Goal: Find specific page/section

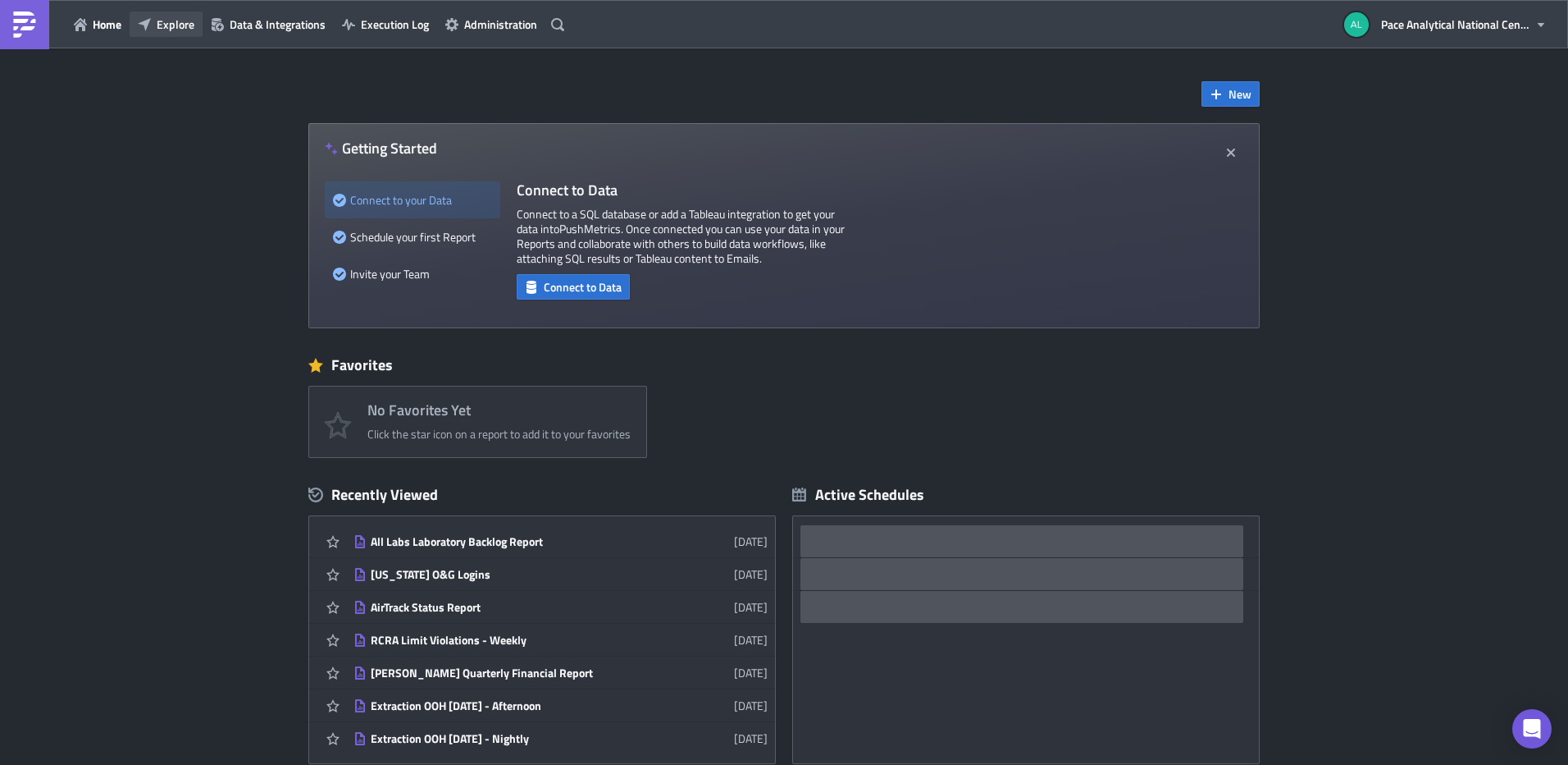
click at [168, 23] on span "Explore" at bounding box center [175, 25] width 38 height 18
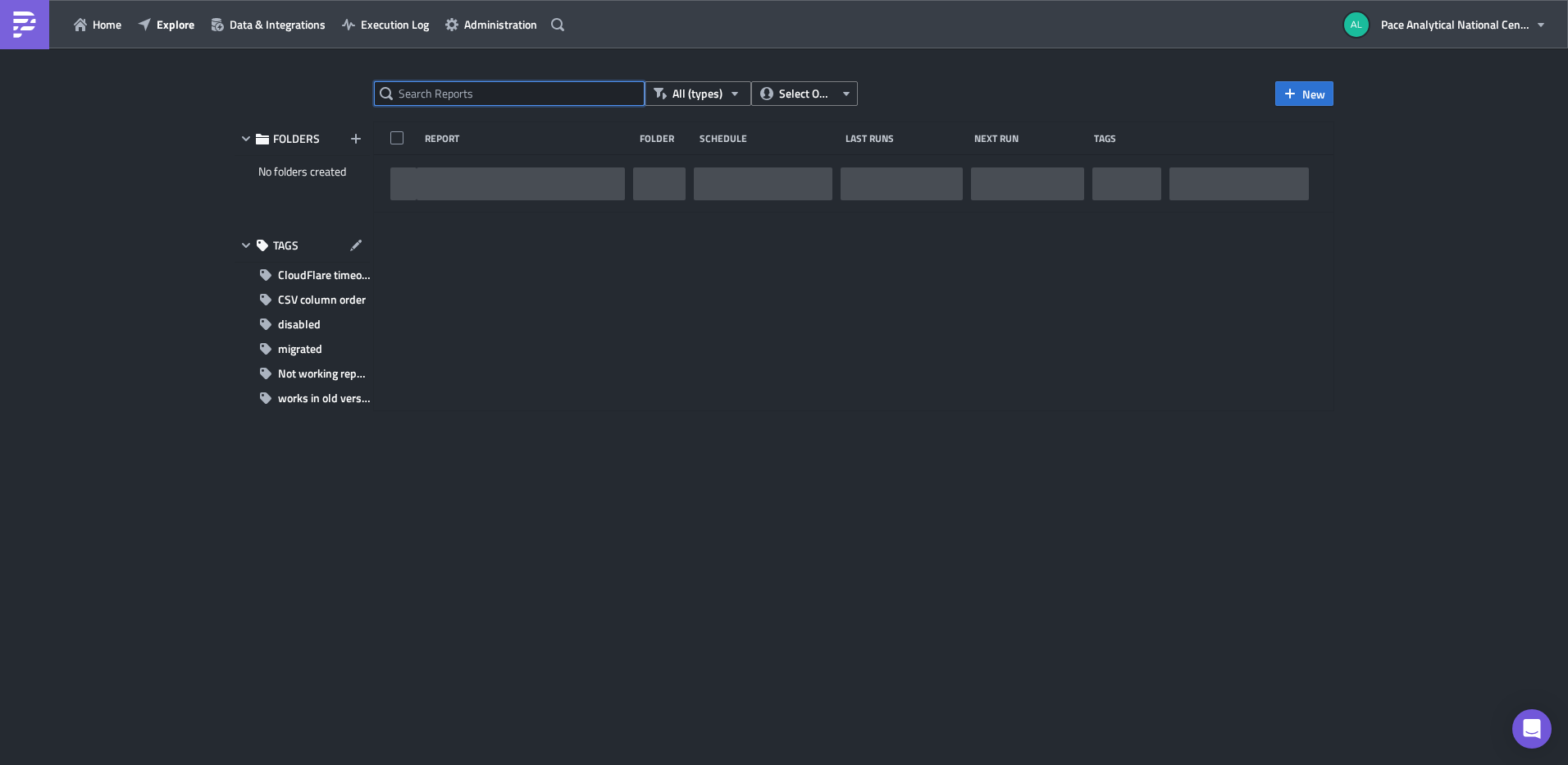
click at [442, 94] on input "text" at bounding box center [509, 94] width 270 height 25
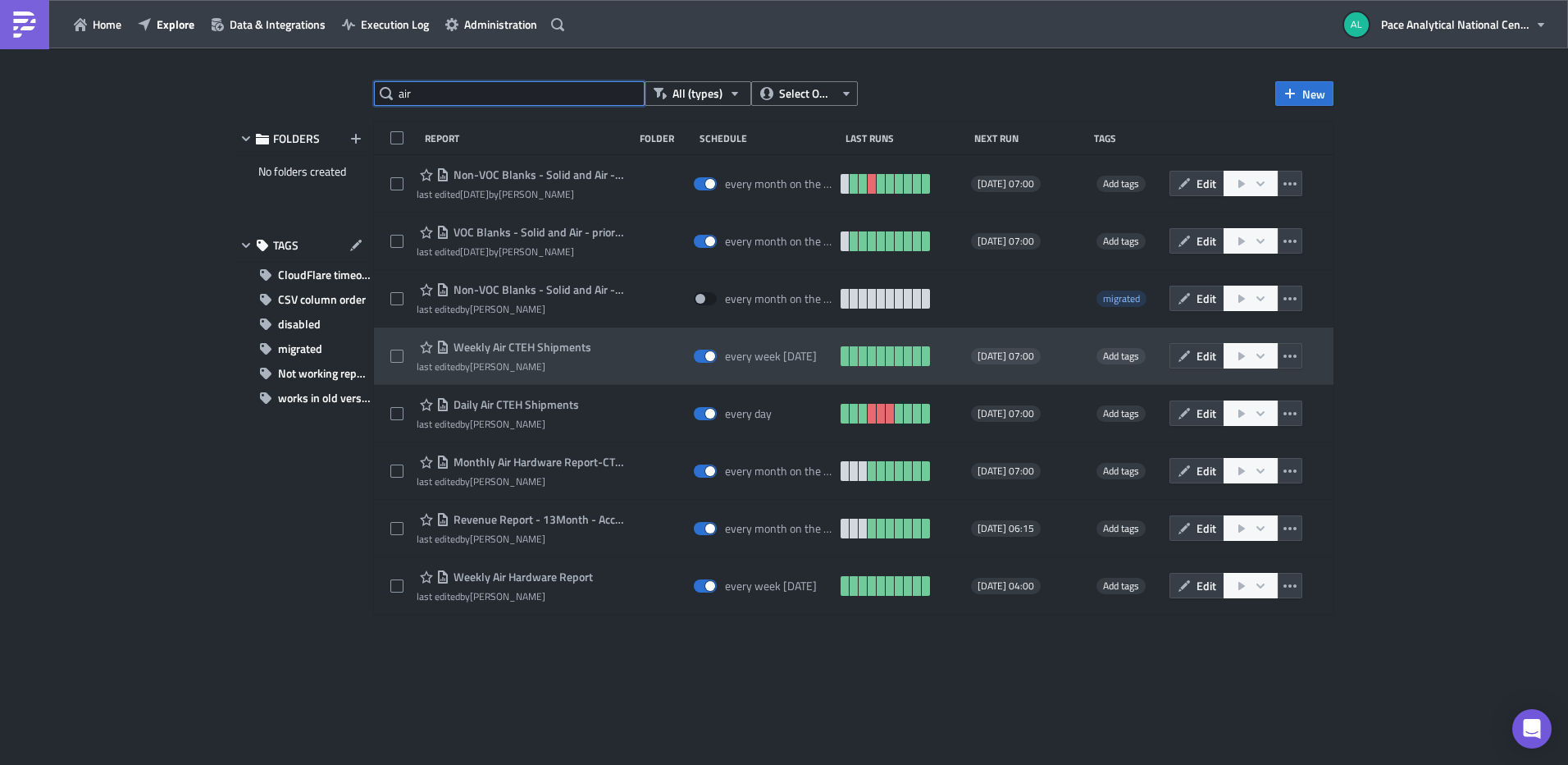
type input "air"
click at [533, 349] on span "Weekly Air CTEH Shipments" at bounding box center [520, 346] width 142 height 15
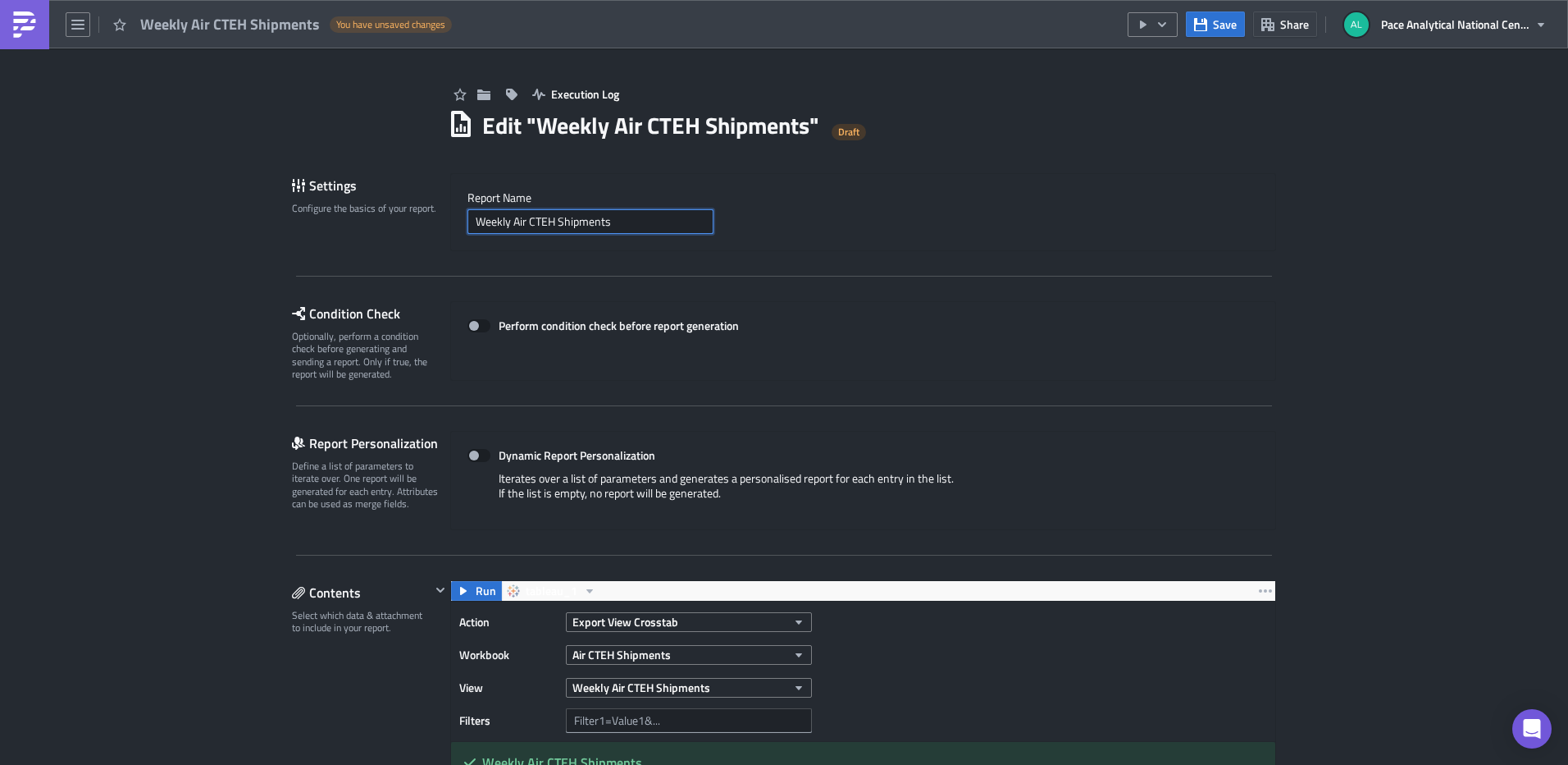
drag, startPoint x: 610, startPoint y: 222, endPoint x: 444, endPoint y: 222, distance: 166.0
click at [450, 222] on div "Report Nam﻿e Weekly Air CTEH Shipments" at bounding box center [863, 212] width 825 height 78
